Goal: Navigation & Orientation: Find specific page/section

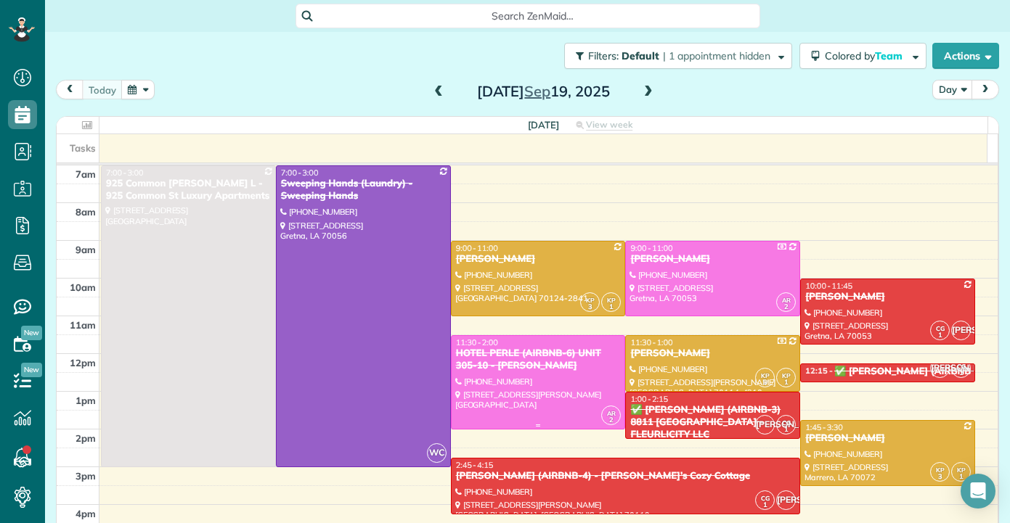
scroll to position [73, 0]
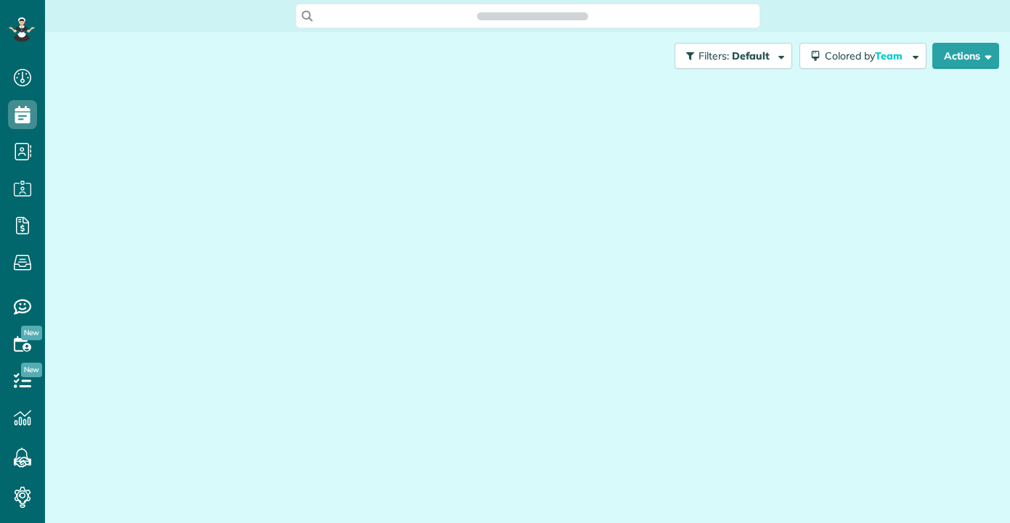
scroll to position [523, 45]
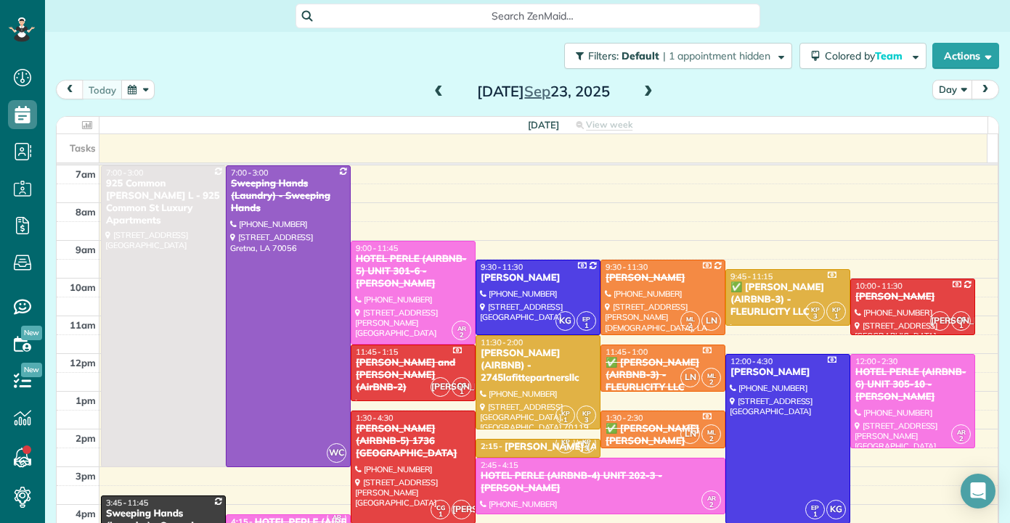
click at [435, 91] on span at bounding box center [439, 92] width 16 height 13
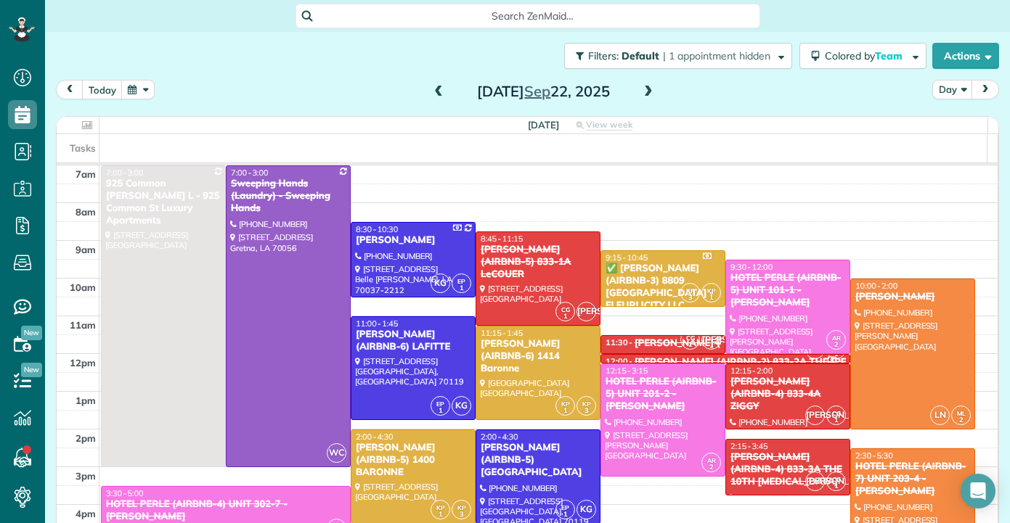
click at [435, 91] on span at bounding box center [439, 92] width 16 height 13
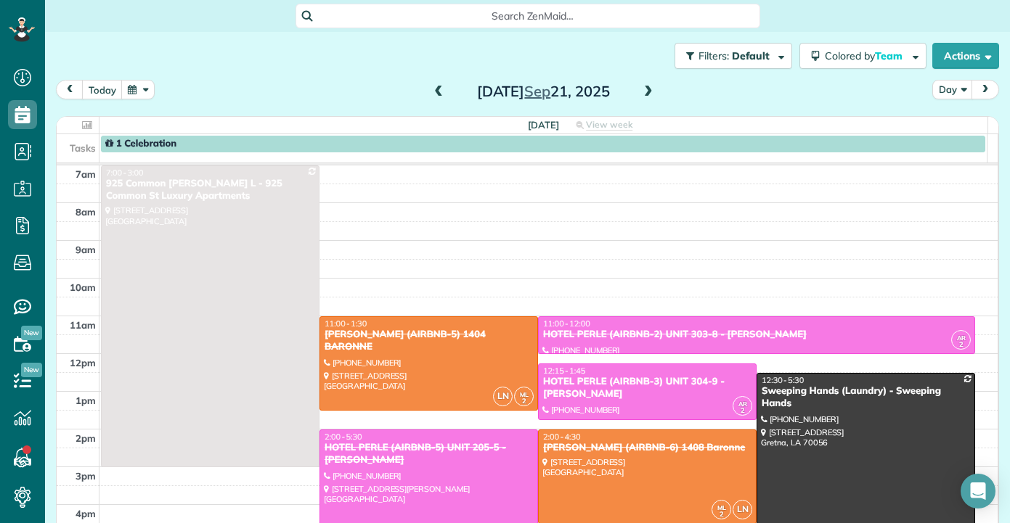
click at [435, 91] on span at bounding box center [439, 92] width 16 height 13
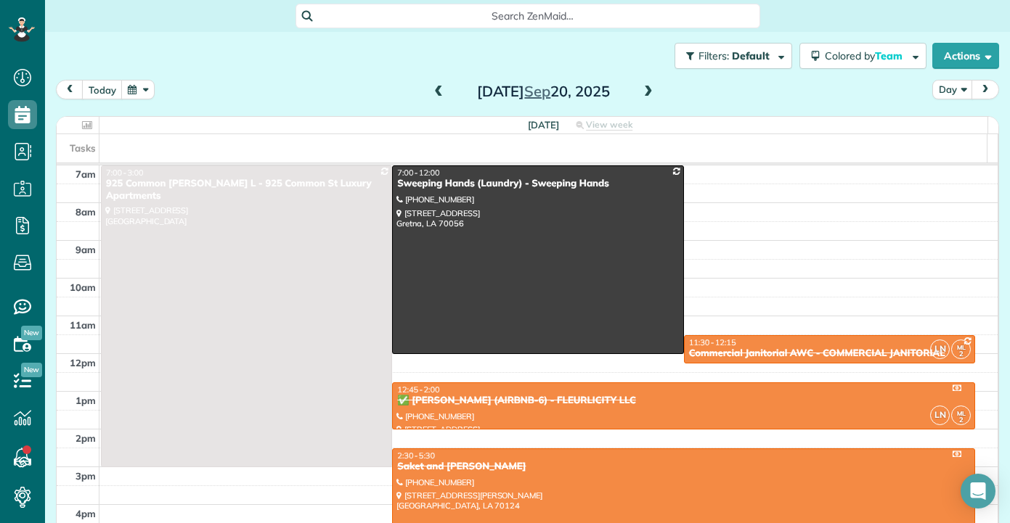
click at [651, 89] on div "Saturday Sep 20, 2025" at bounding box center [543, 91] width 232 height 23
click at [646, 91] on span at bounding box center [648, 92] width 16 height 13
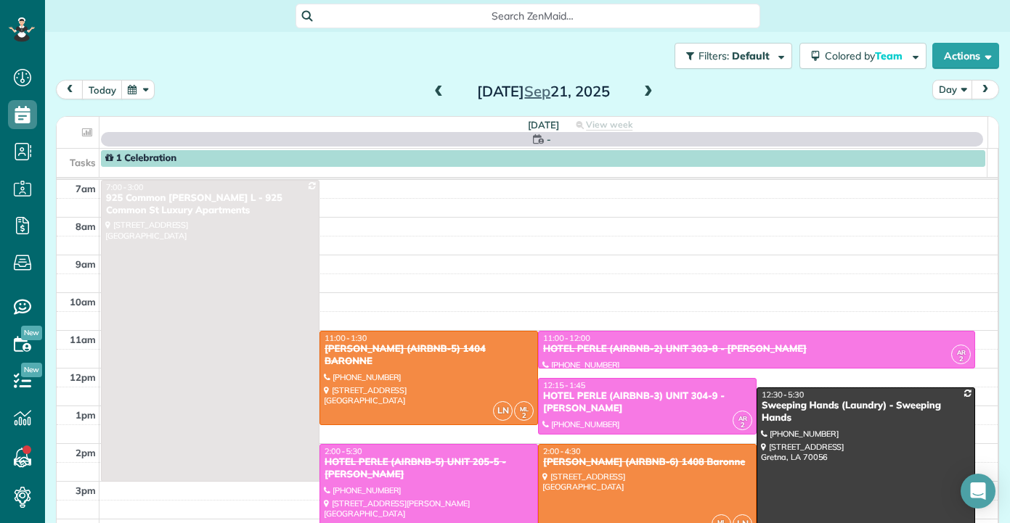
click at [745, 105] on div "today Day Sunday Sep 21, 2025" at bounding box center [527, 93] width 943 height 27
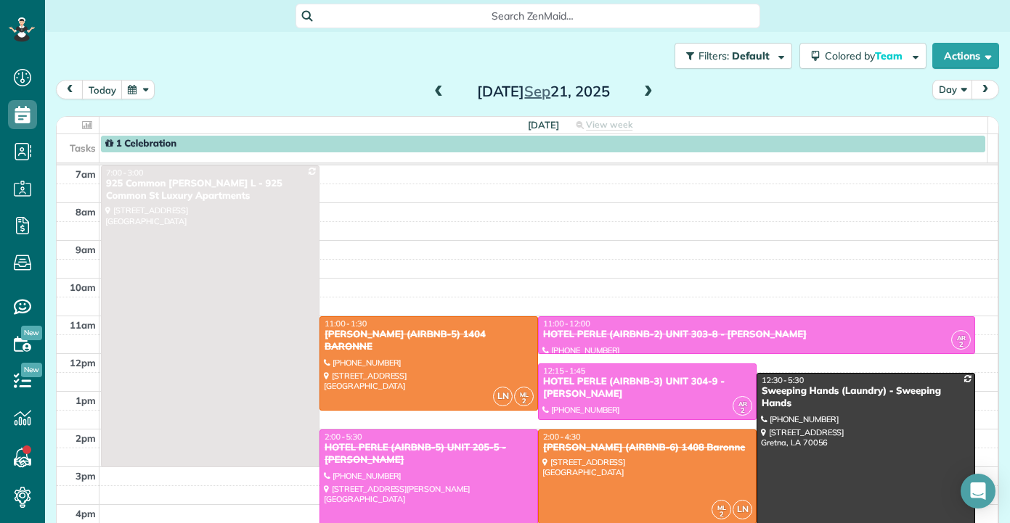
scroll to position [73, 0]
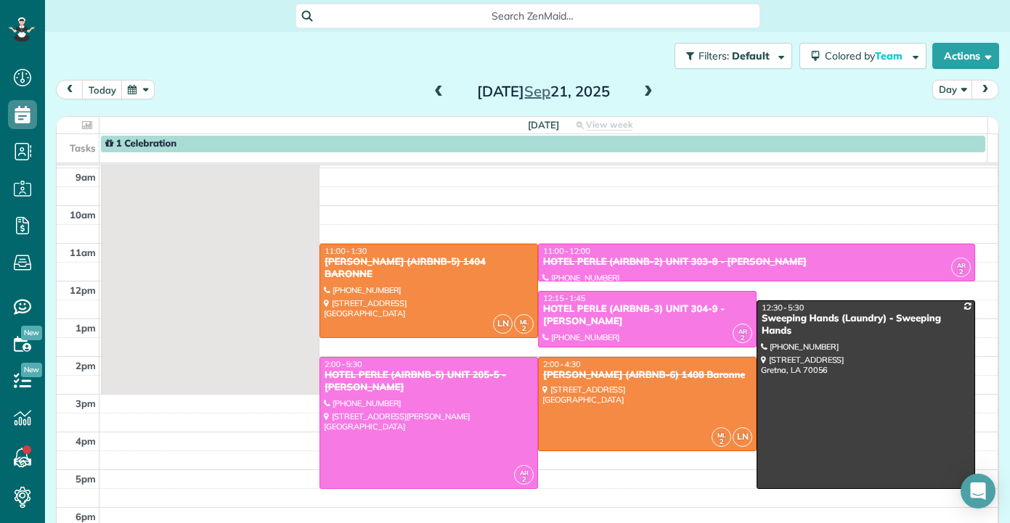
click at [433, 99] on span at bounding box center [439, 92] width 16 height 22
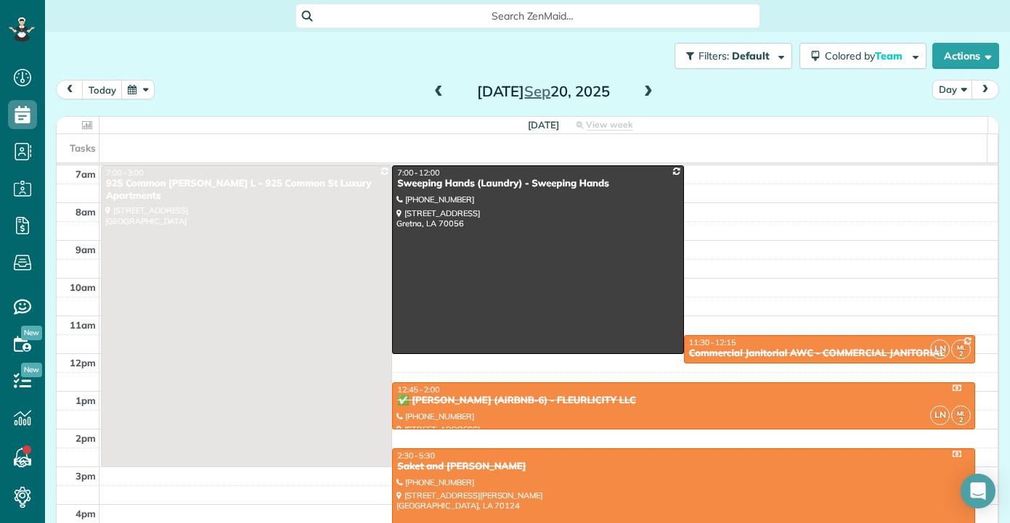
click at [645, 94] on span at bounding box center [648, 92] width 16 height 13
